Goal: Task Accomplishment & Management: Manage account settings

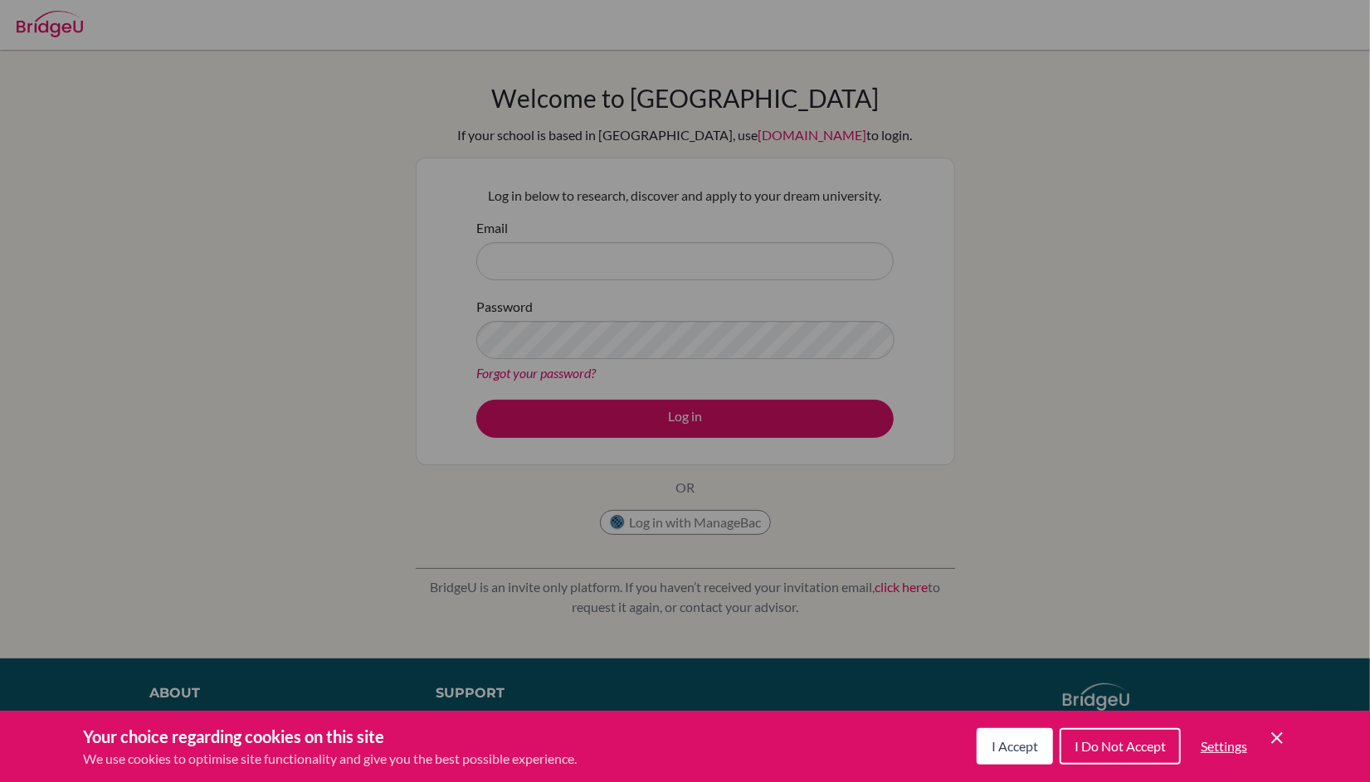
click at [1086, 747] on span "I Do Not Accept" at bounding box center [1120, 746] width 91 height 16
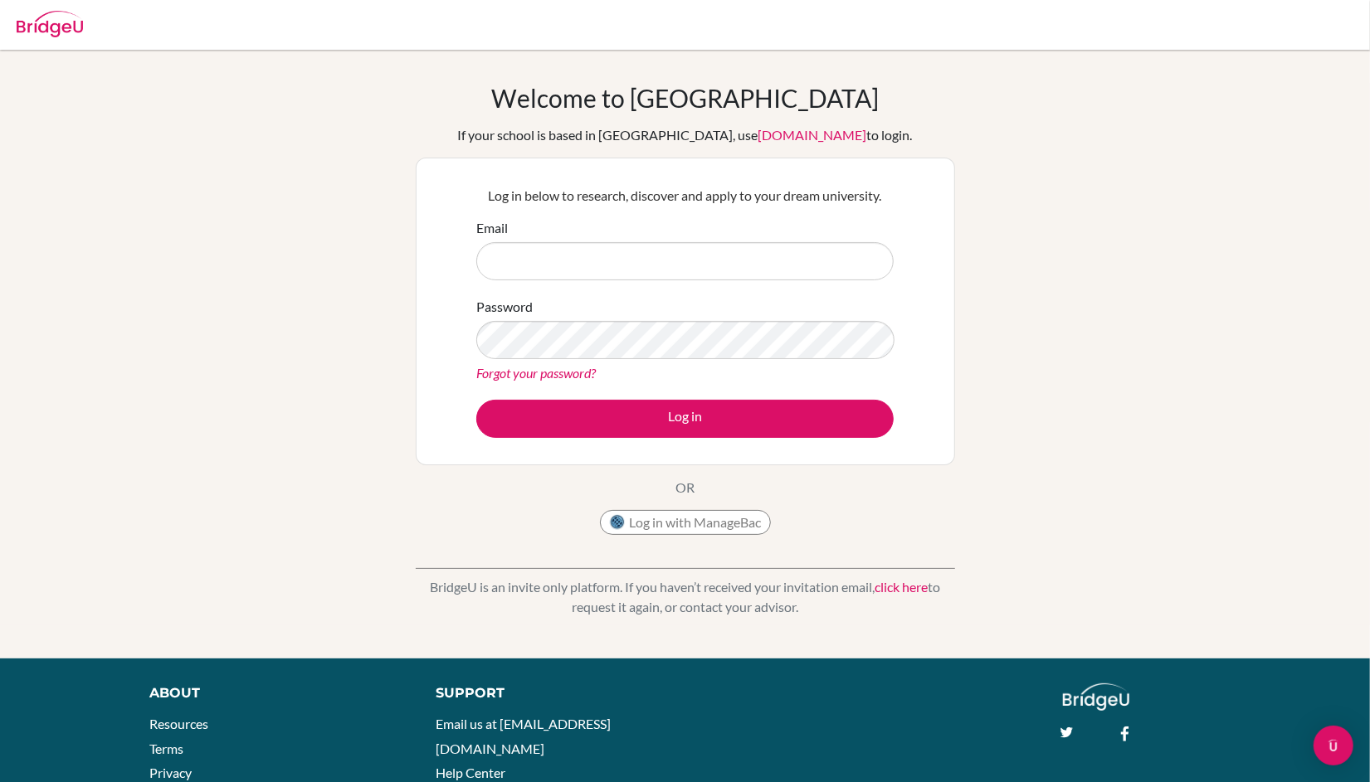
click at [582, 236] on div "Email" at bounding box center [684, 249] width 417 height 62
click at [582, 245] on input "Email" at bounding box center [684, 261] width 417 height 38
type input "[EMAIL_ADDRESS][DOMAIN_NAME]"
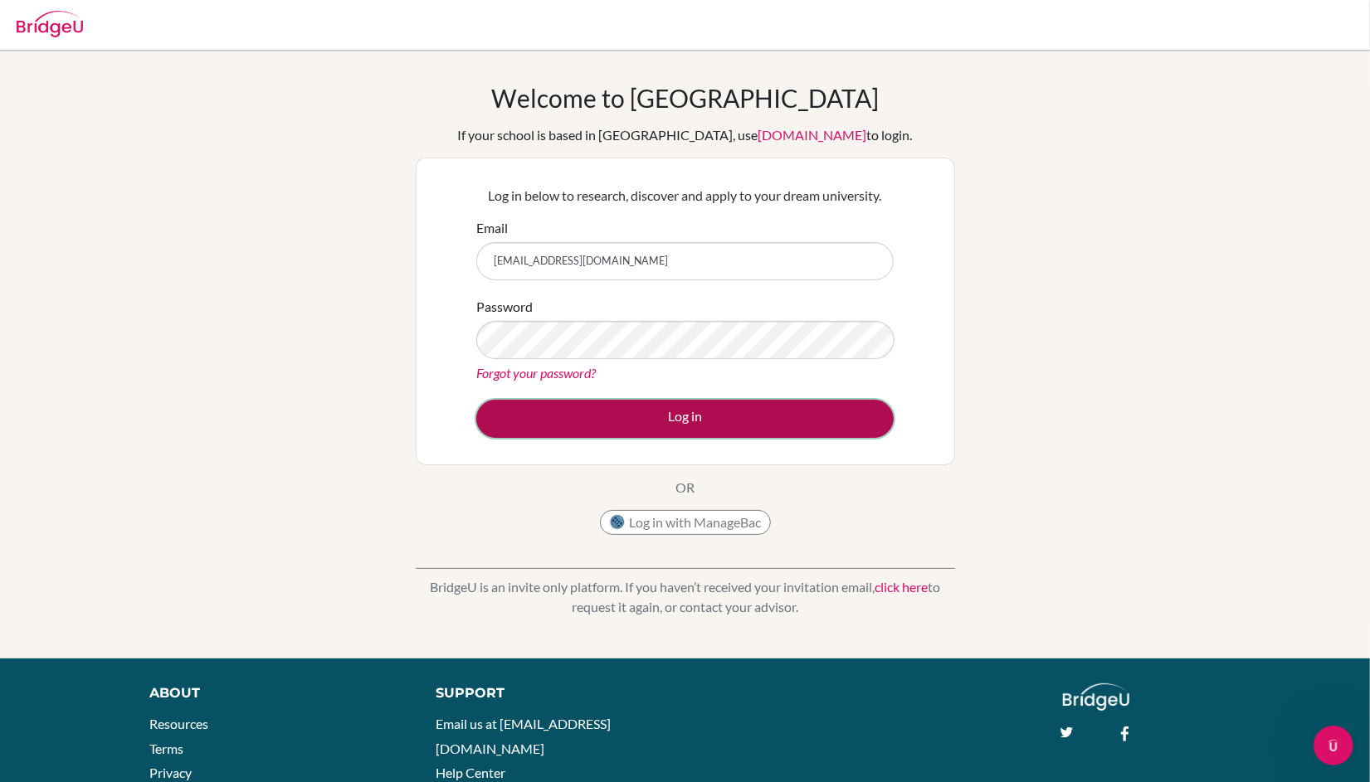
click at [576, 410] on button "Log in" at bounding box center [684, 419] width 417 height 38
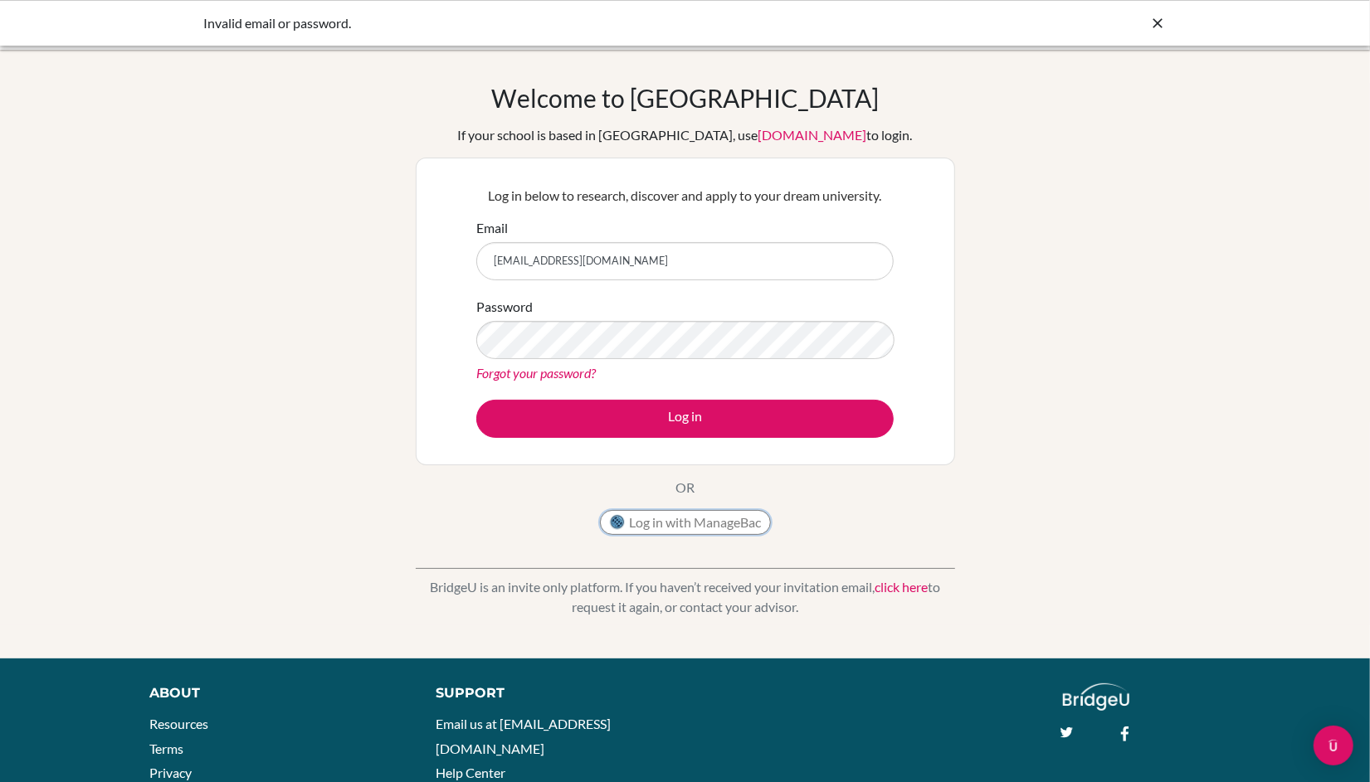
click at [676, 523] on button "Log in with ManageBac" at bounding box center [685, 522] width 171 height 25
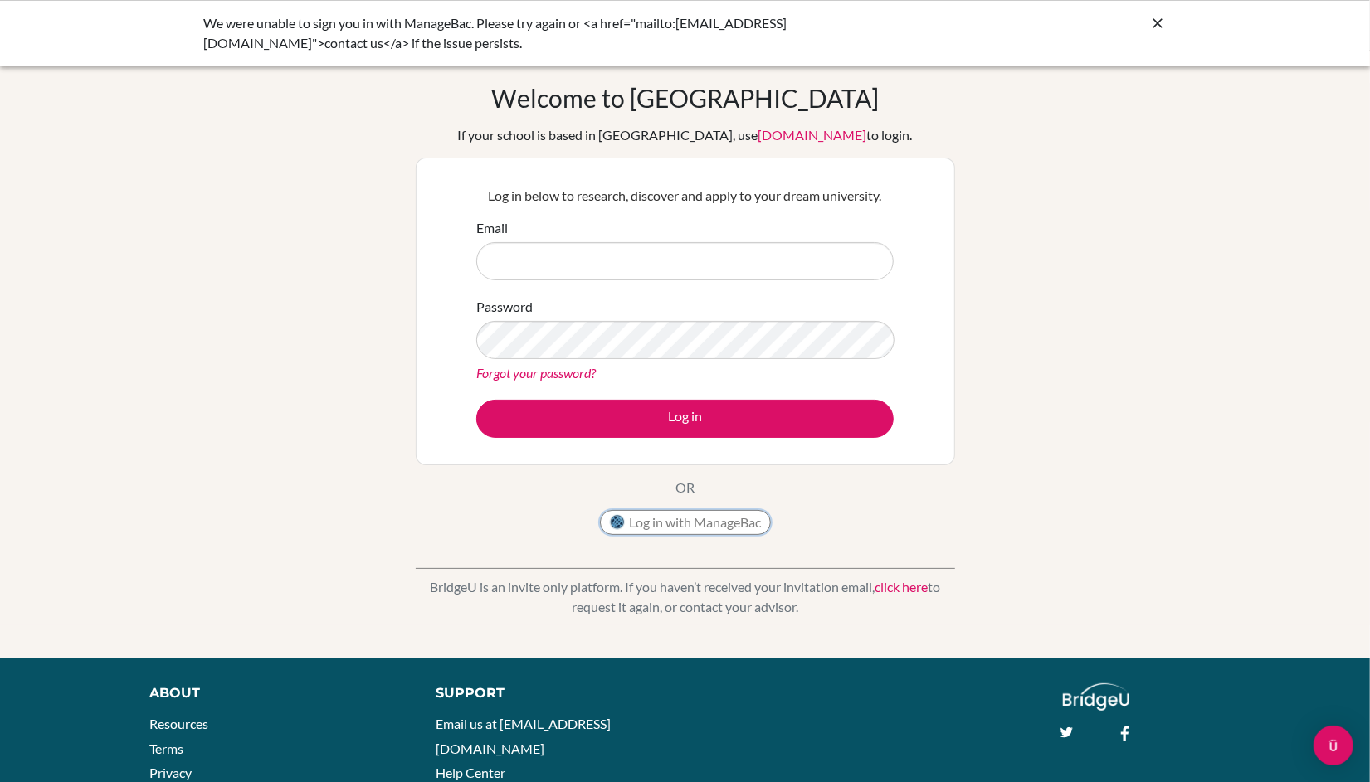
click at [681, 529] on button "Log in with ManageBac" at bounding box center [685, 522] width 171 height 25
click at [1153, 29] on icon at bounding box center [1158, 23] width 17 height 17
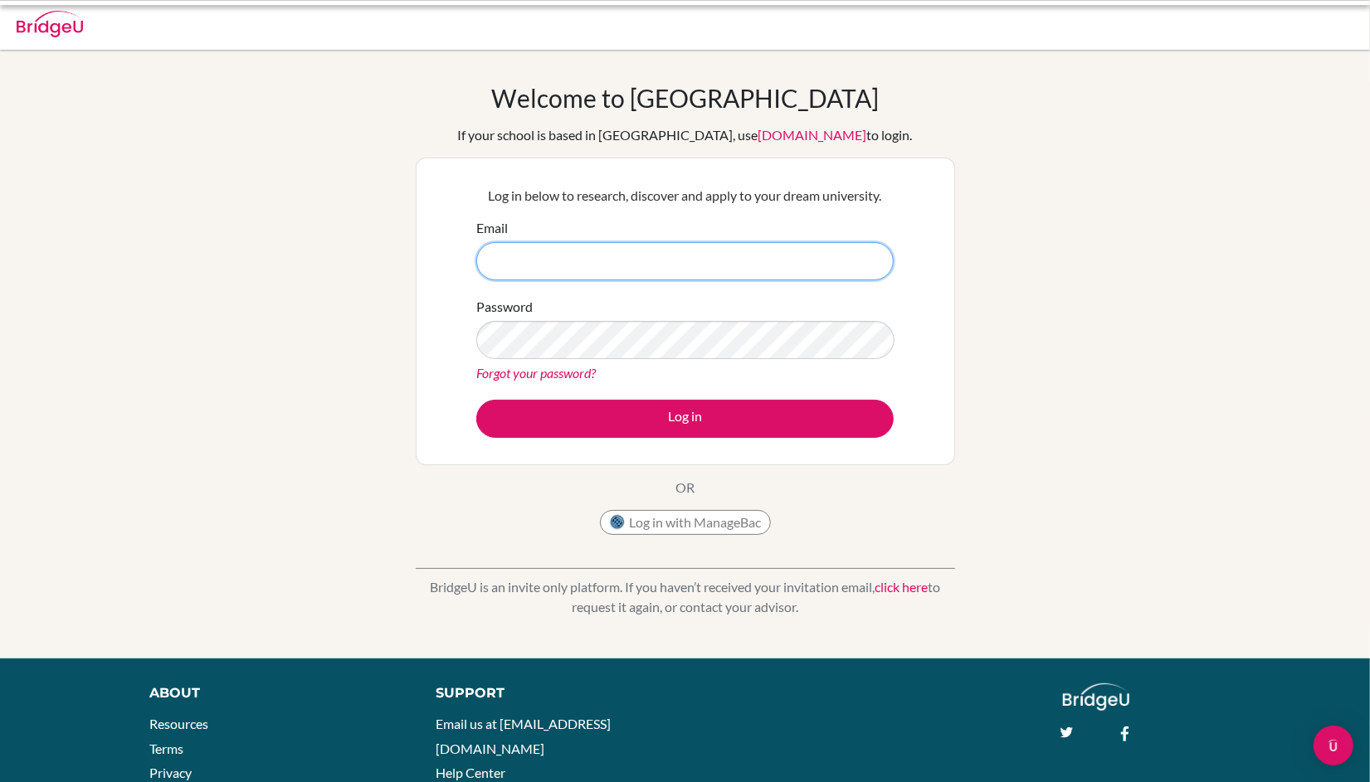
click at [753, 251] on input "Email" at bounding box center [684, 261] width 417 height 38
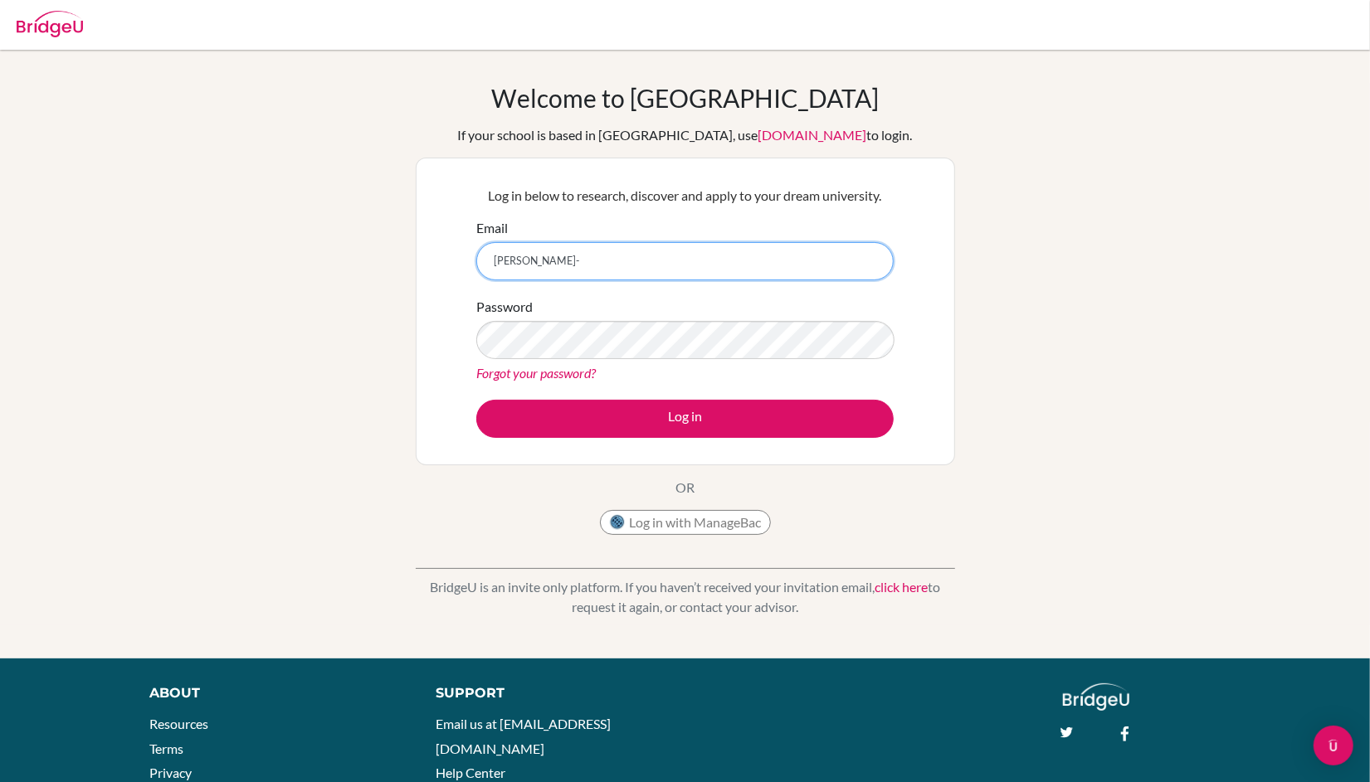
type input "alexander-baca@bratislava.qsi.org"
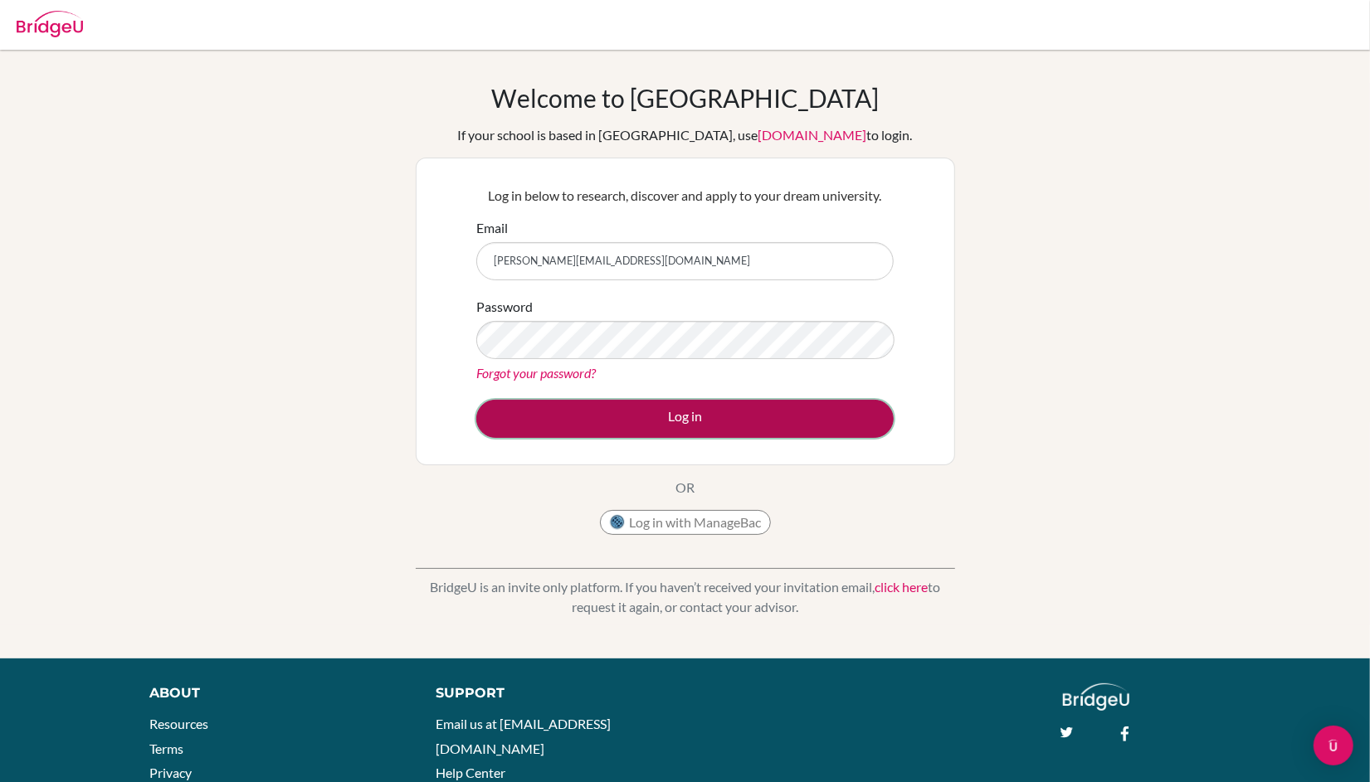
click at [592, 400] on button "Log in" at bounding box center [684, 419] width 417 height 38
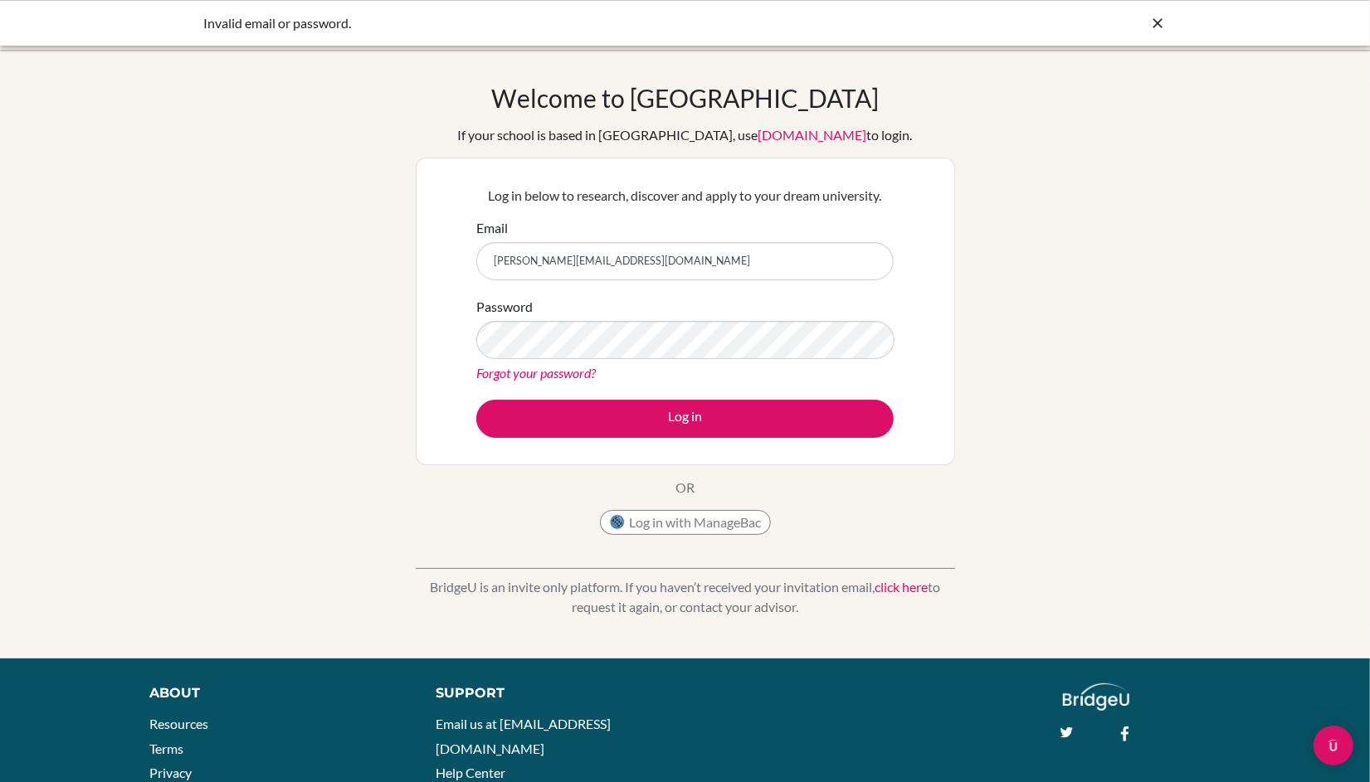
click at [1148, 17] on div "Invalid email or password." at bounding box center [685, 23] width 963 height 20
click at [1153, 18] on icon at bounding box center [1158, 23] width 17 height 17
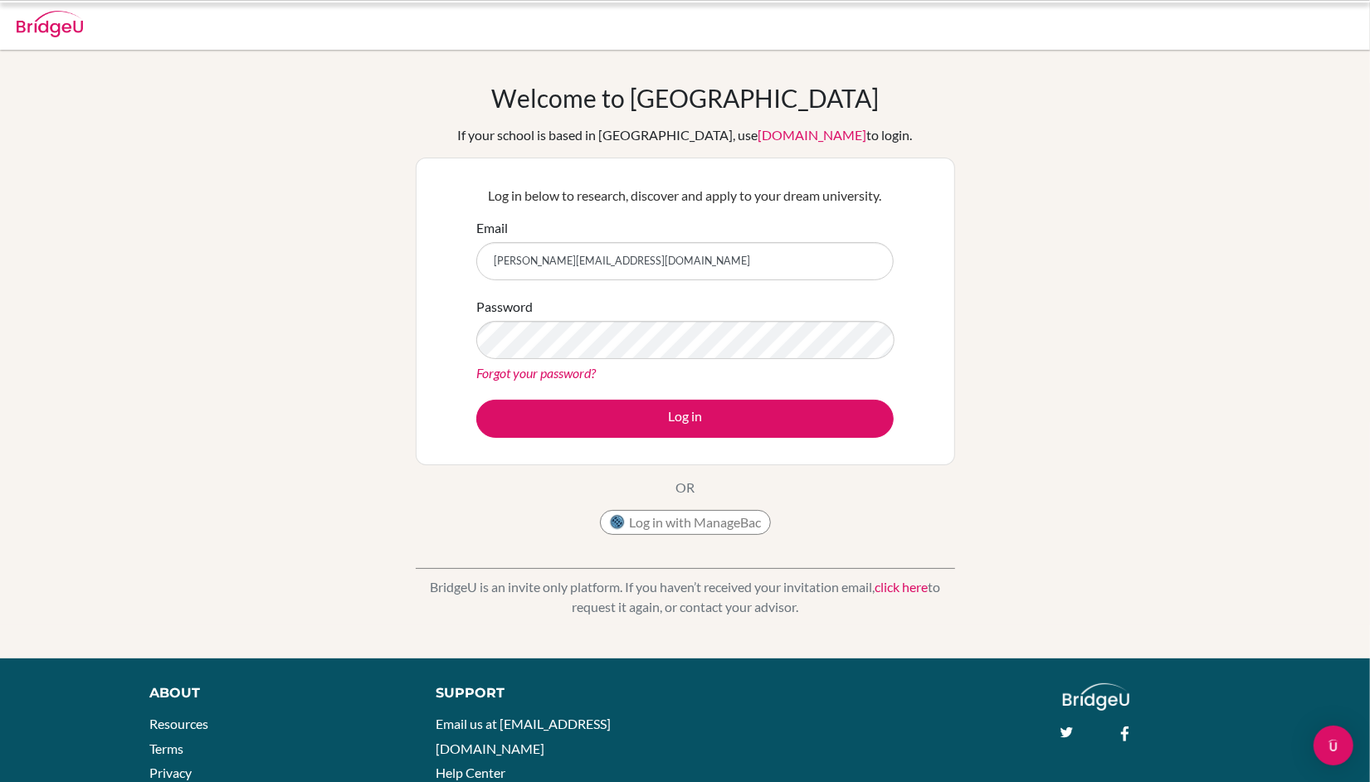
click at [1159, 17] on div at bounding box center [684, 25] width 1353 height 50
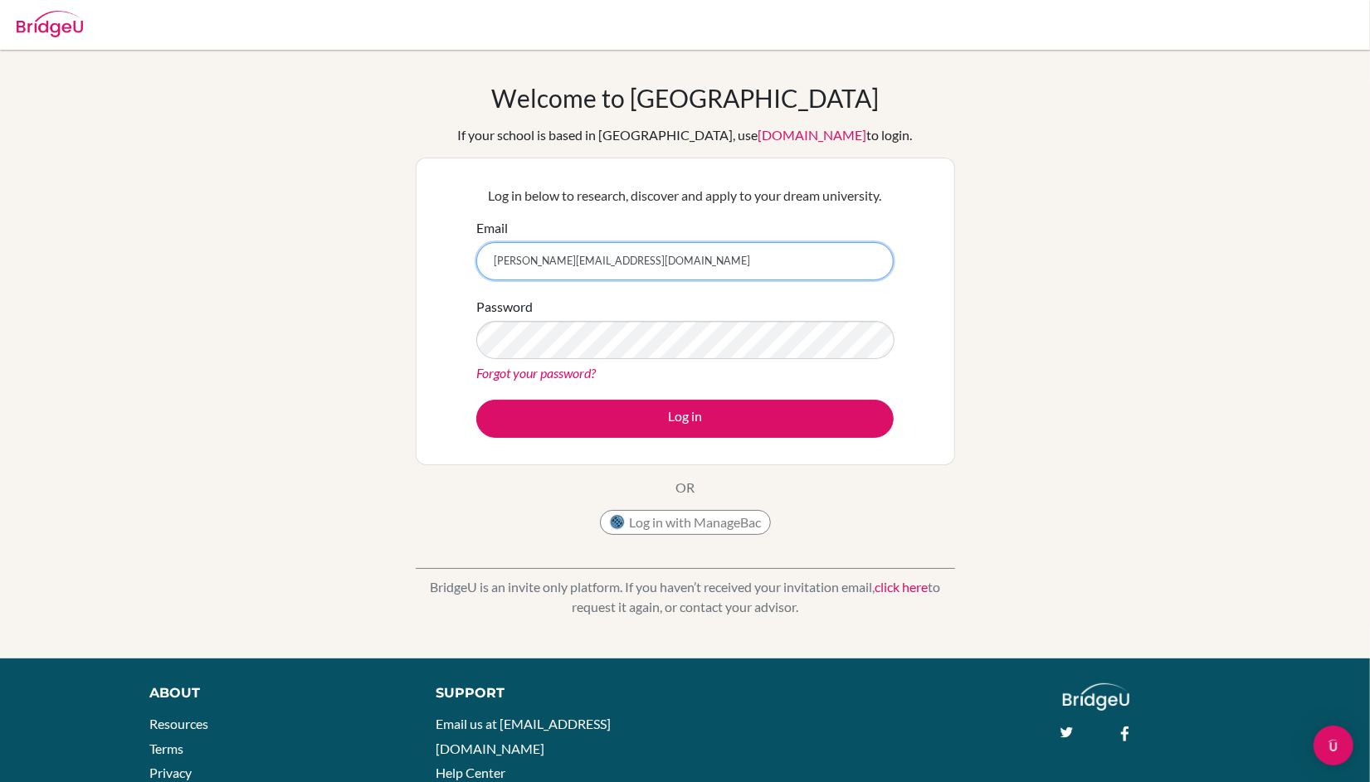
click at [714, 271] on input "[PERSON_NAME][EMAIL_ADDRESS][DOMAIN_NAME]" at bounding box center [684, 261] width 417 height 38
type input "[EMAIL_ADDRESS][DOMAIN_NAME]"
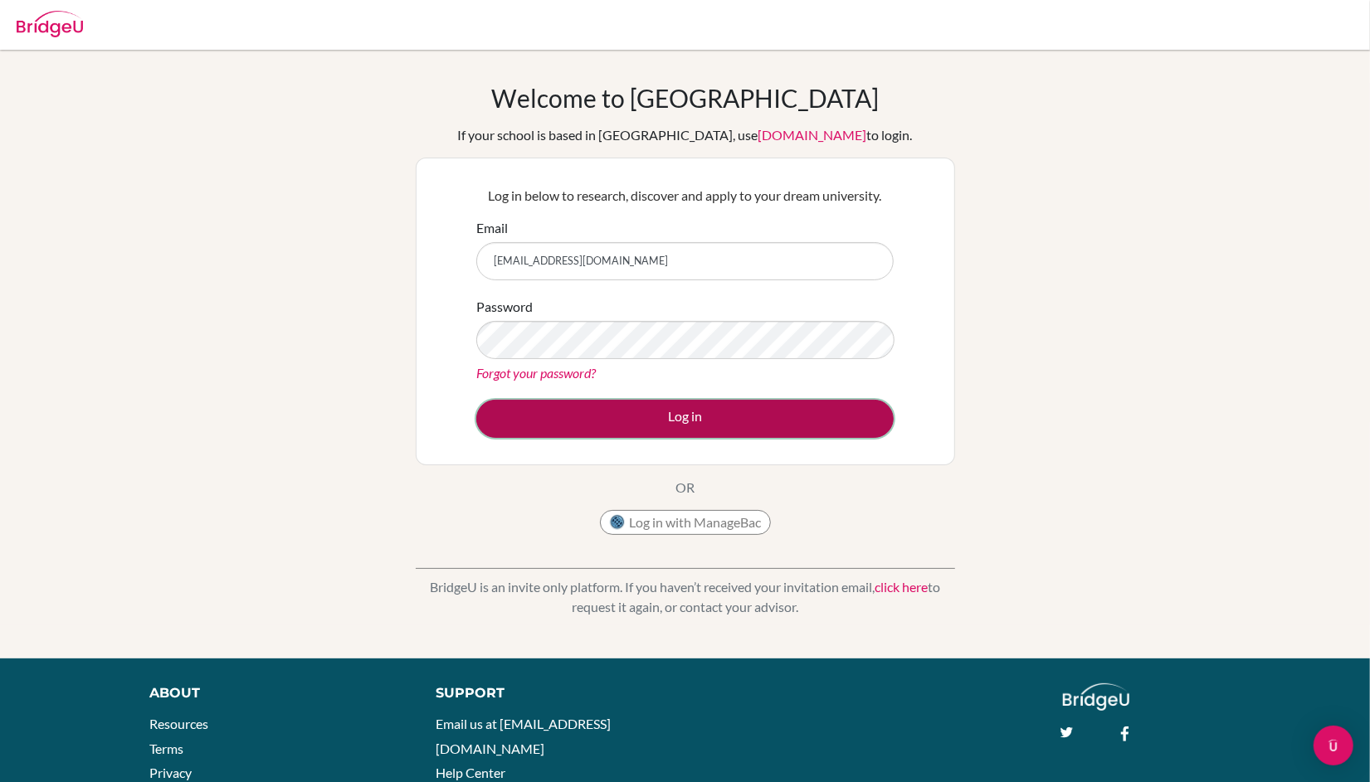
click at [665, 412] on button "Log in" at bounding box center [684, 419] width 417 height 38
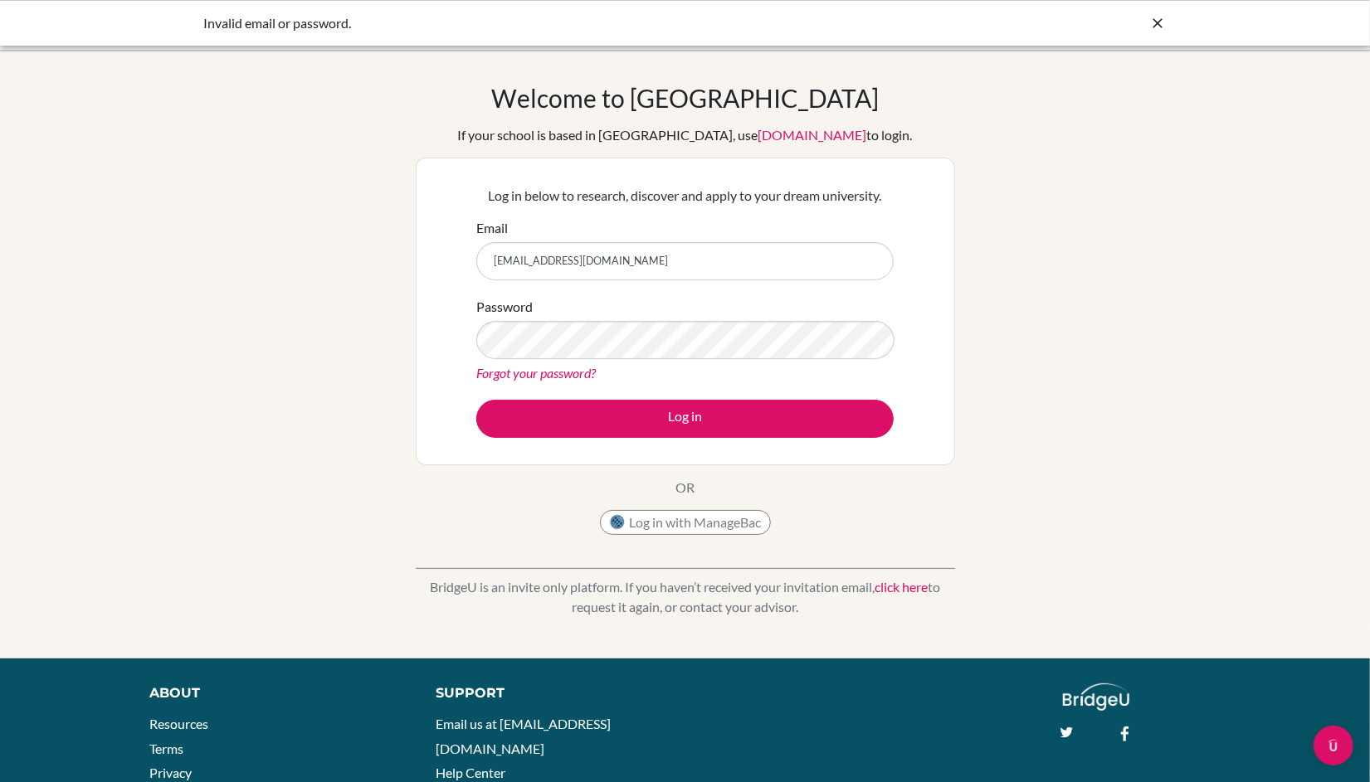
click at [1153, 15] on icon at bounding box center [1158, 23] width 17 height 17
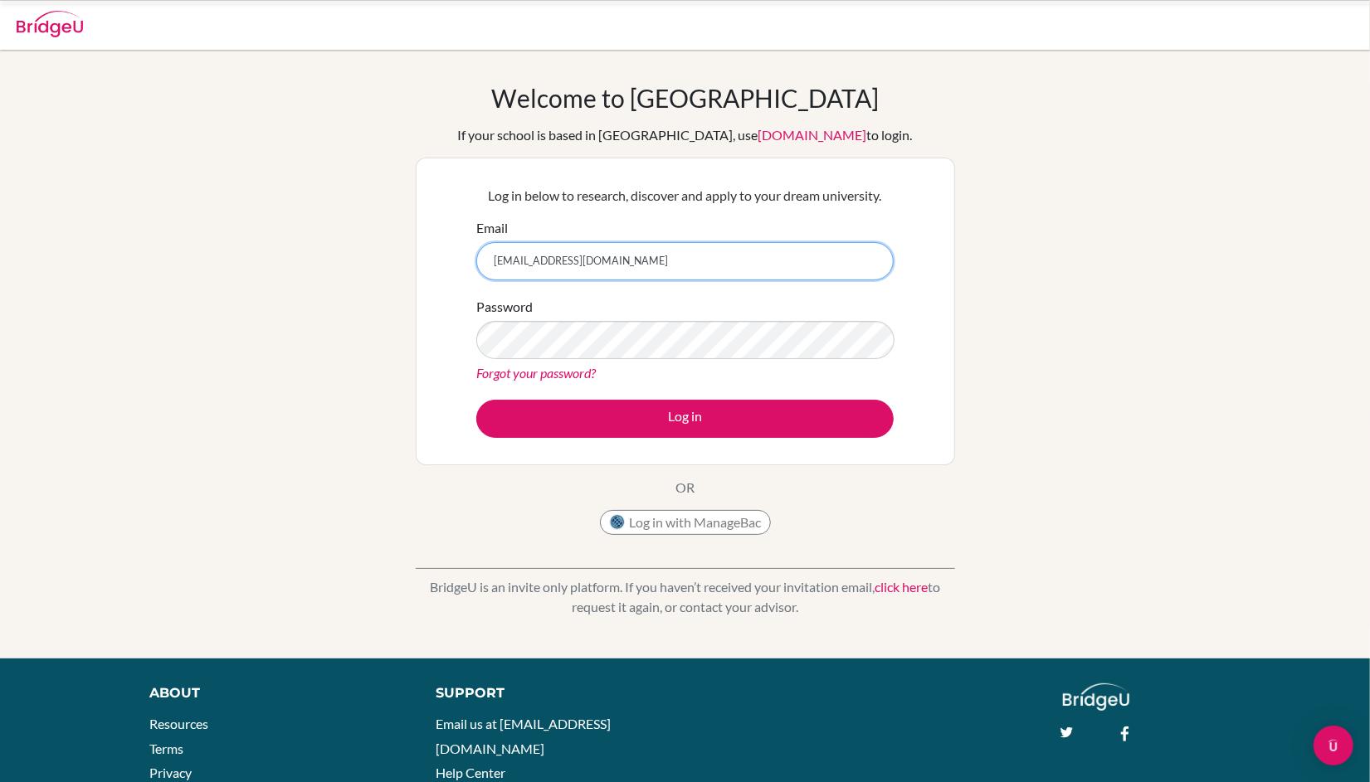
click at [774, 251] on input "[EMAIL_ADDRESS][DOMAIN_NAME]" at bounding box center [684, 261] width 417 height 38
click at [985, 307] on div "Welcome to BridgeU If your school is based in China, use app.bridge-u.com.cn to…" at bounding box center [685, 354] width 1370 height 543
